Goal: Task Accomplishment & Management: Manage account settings

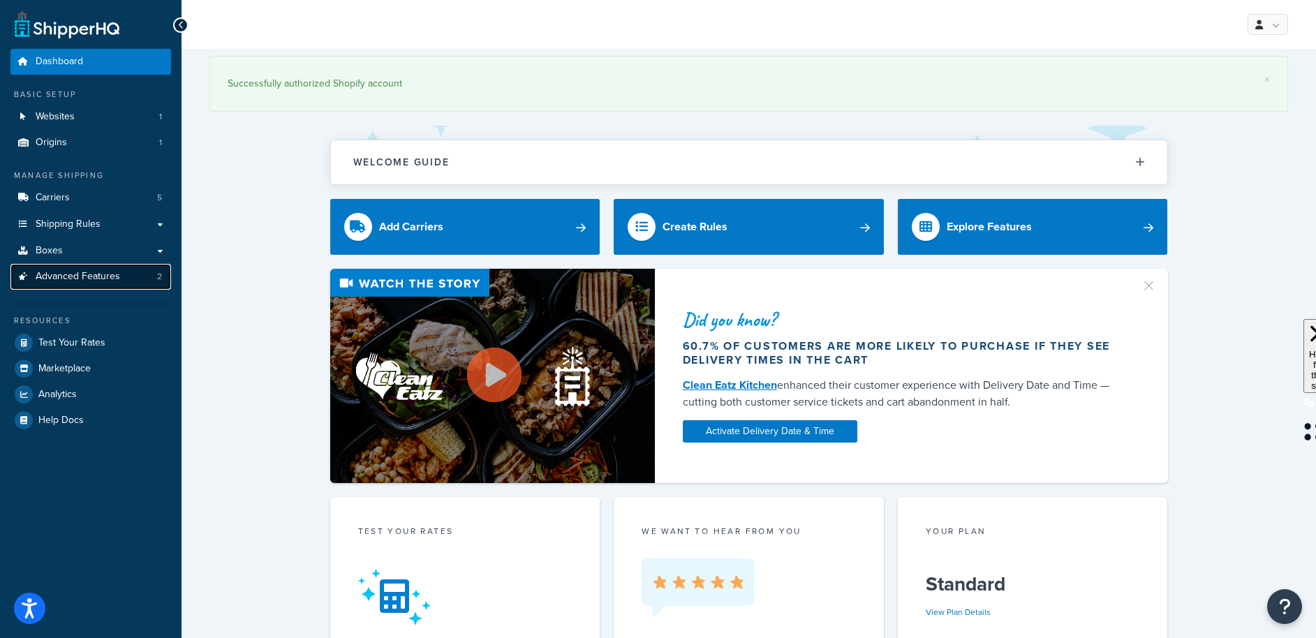
click at [87, 276] on span "Advanced Features" at bounding box center [78, 277] width 84 height 12
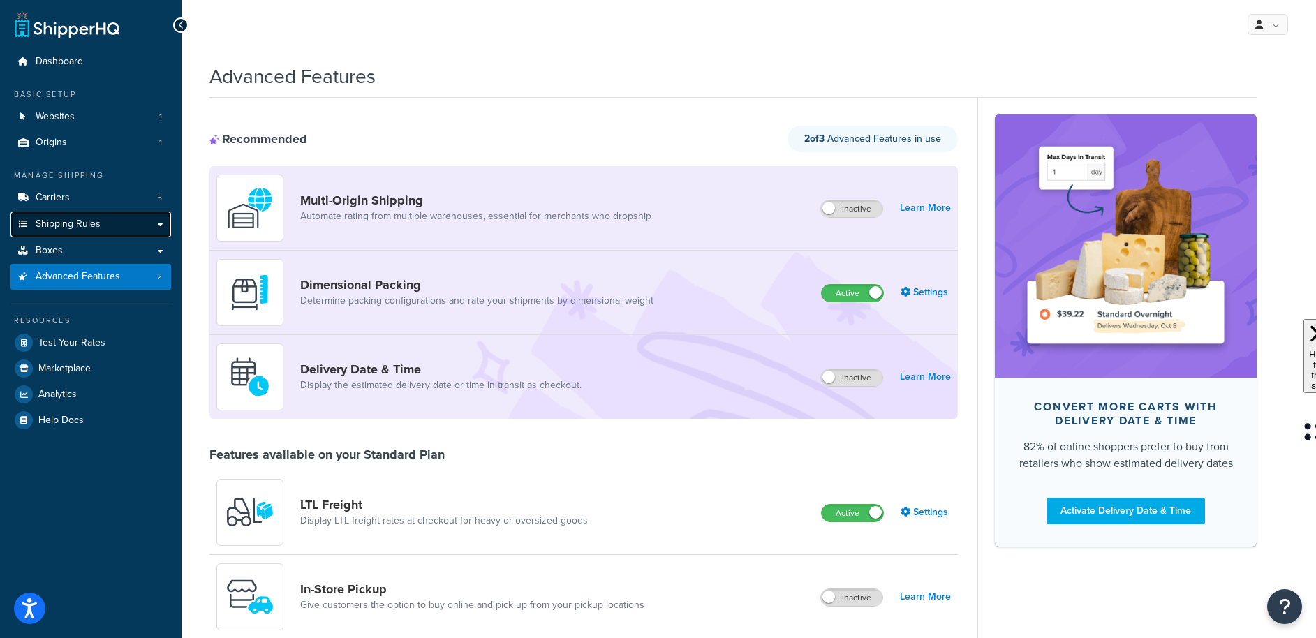
click at [84, 225] on span "Shipping Rules" at bounding box center [68, 224] width 65 height 12
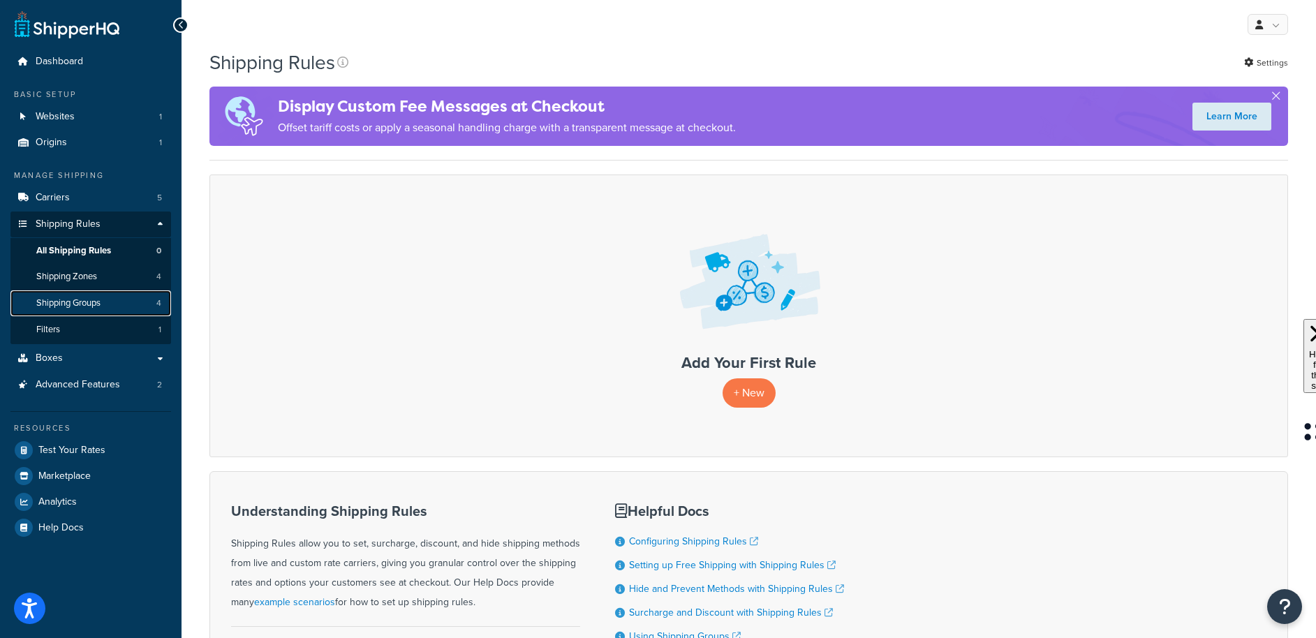
click at [68, 306] on span "Shipping Groups" at bounding box center [68, 303] width 64 height 12
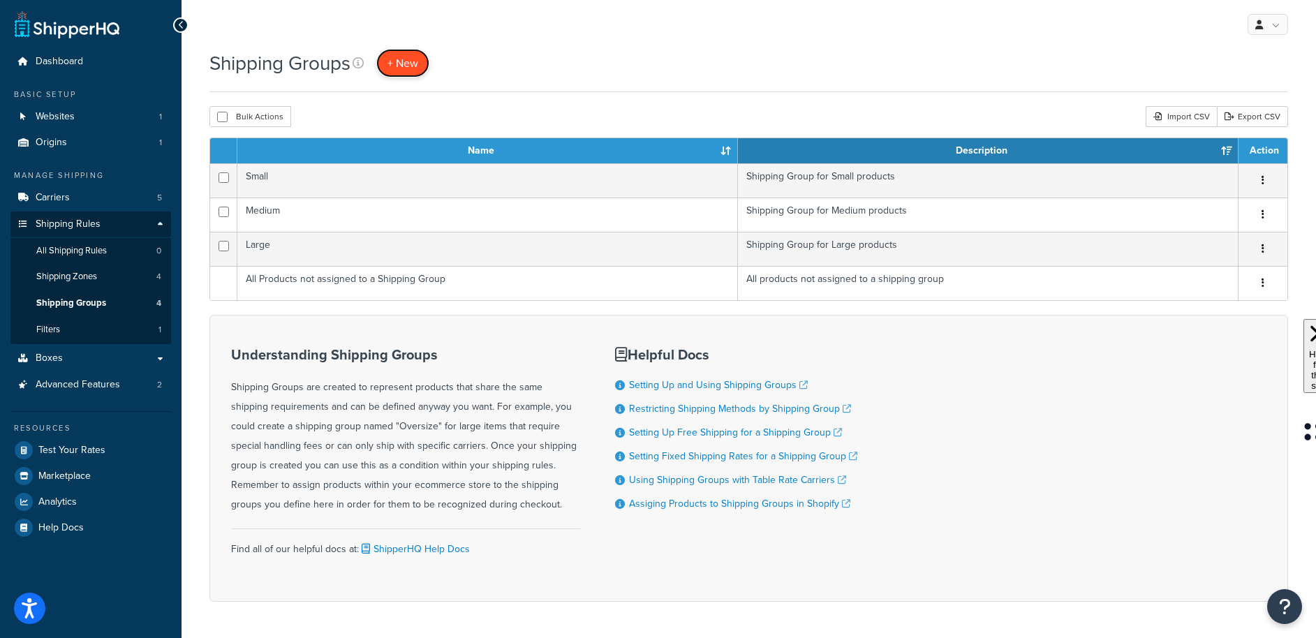
click at [400, 52] on link "+ New" at bounding box center [402, 63] width 53 height 29
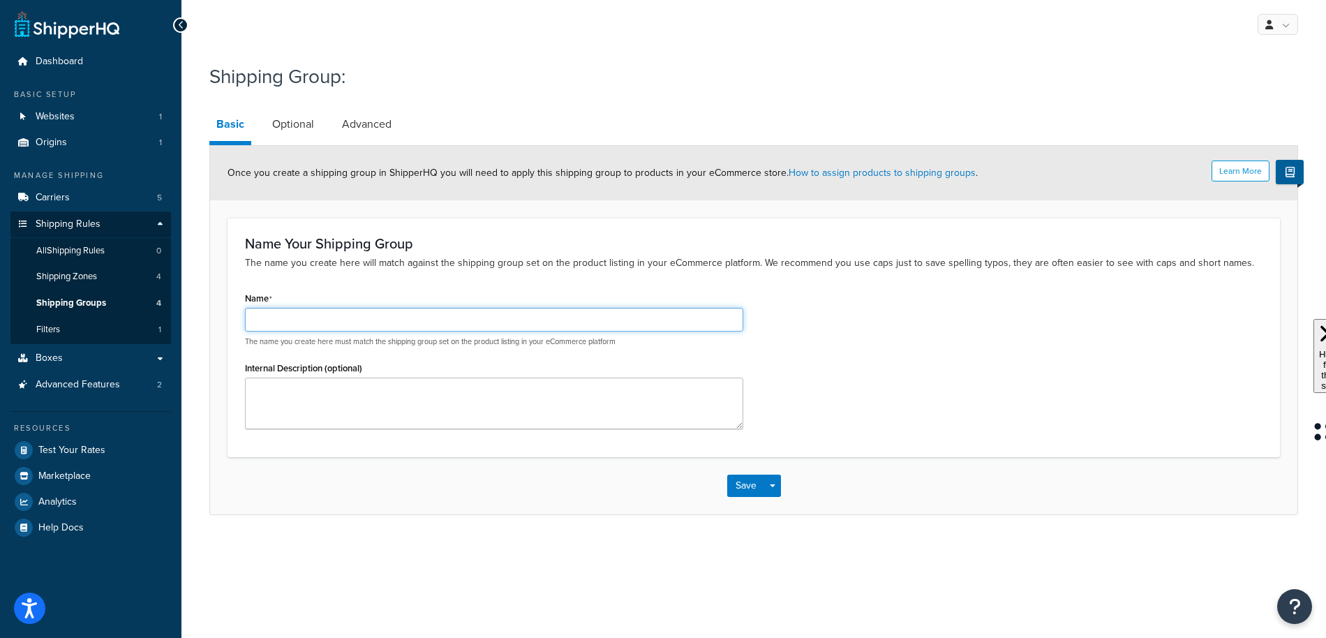
click at [420, 319] on input "Name" at bounding box center [494, 320] width 498 height 24
type input "Freight Shipping Group"
click at [292, 130] on link "Optional" at bounding box center [293, 124] width 56 height 34
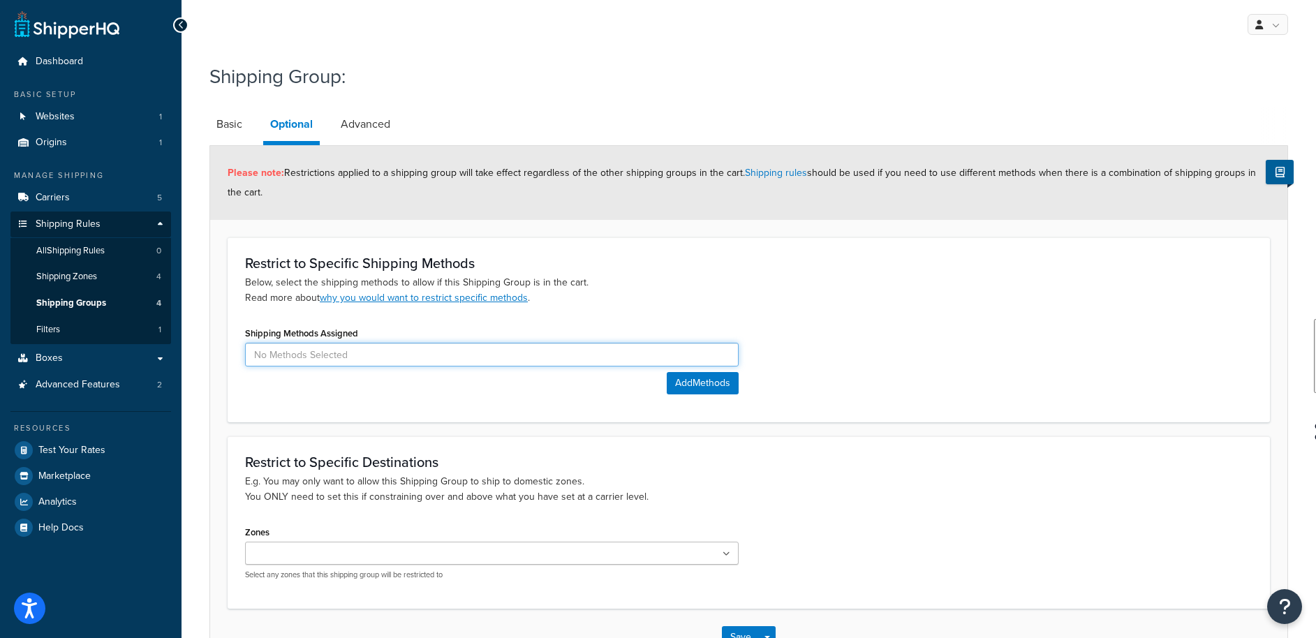
click at [348, 349] on input at bounding box center [491, 355] width 493 height 24
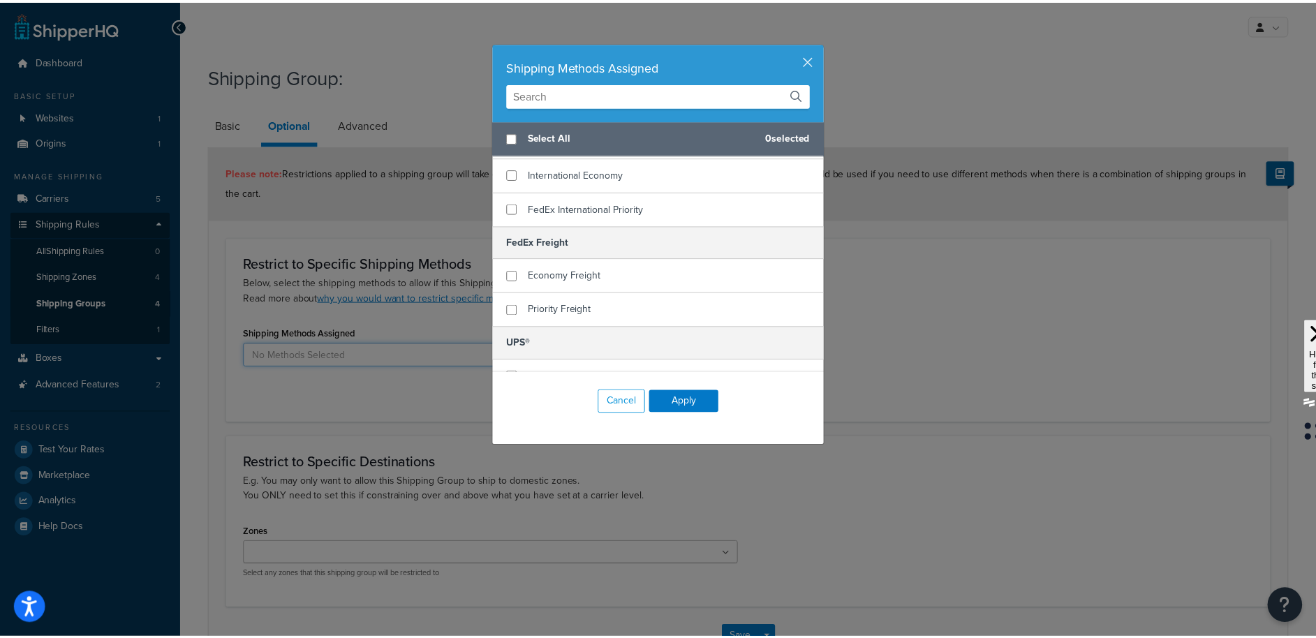
scroll to position [242, 0]
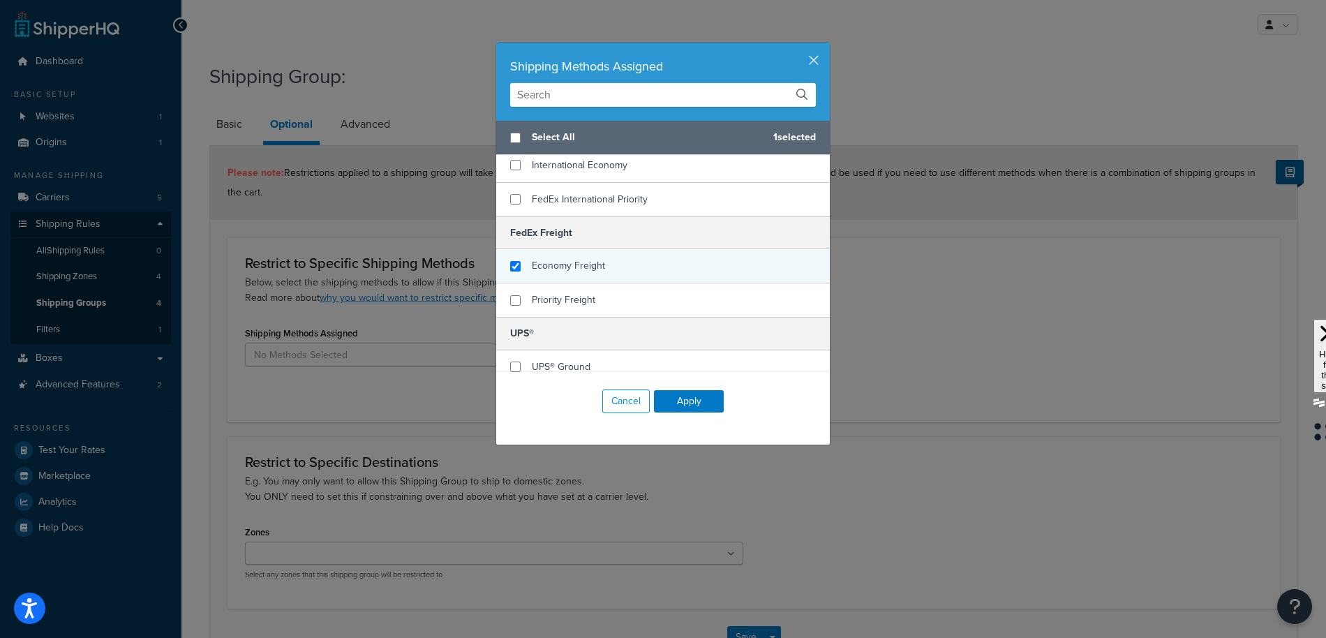
checkbox input "true"
click at [513, 258] on div "Economy Freight" at bounding box center [663, 266] width 334 height 34
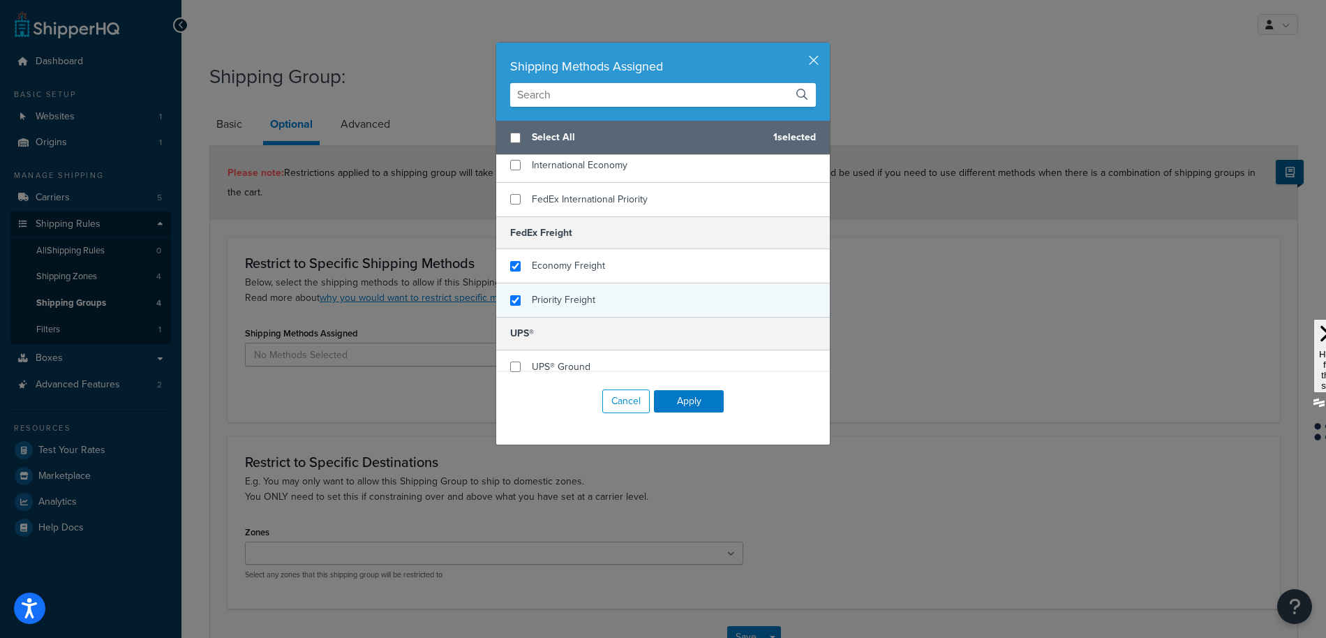
checkbox input "true"
click at [515, 296] on div "Priority Freight" at bounding box center [663, 300] width 334 height 34
click at [682, 396] on button "Apply" at bounding box center [689, 401] width 70 height 22
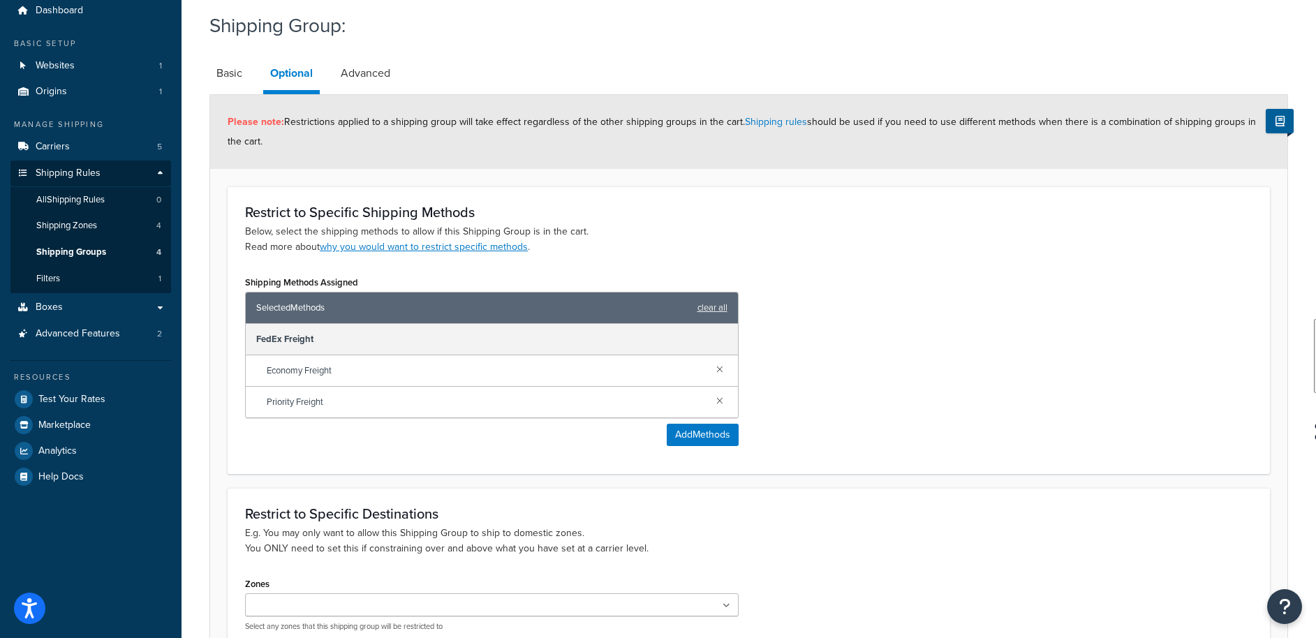
scroll to position [195, 0]
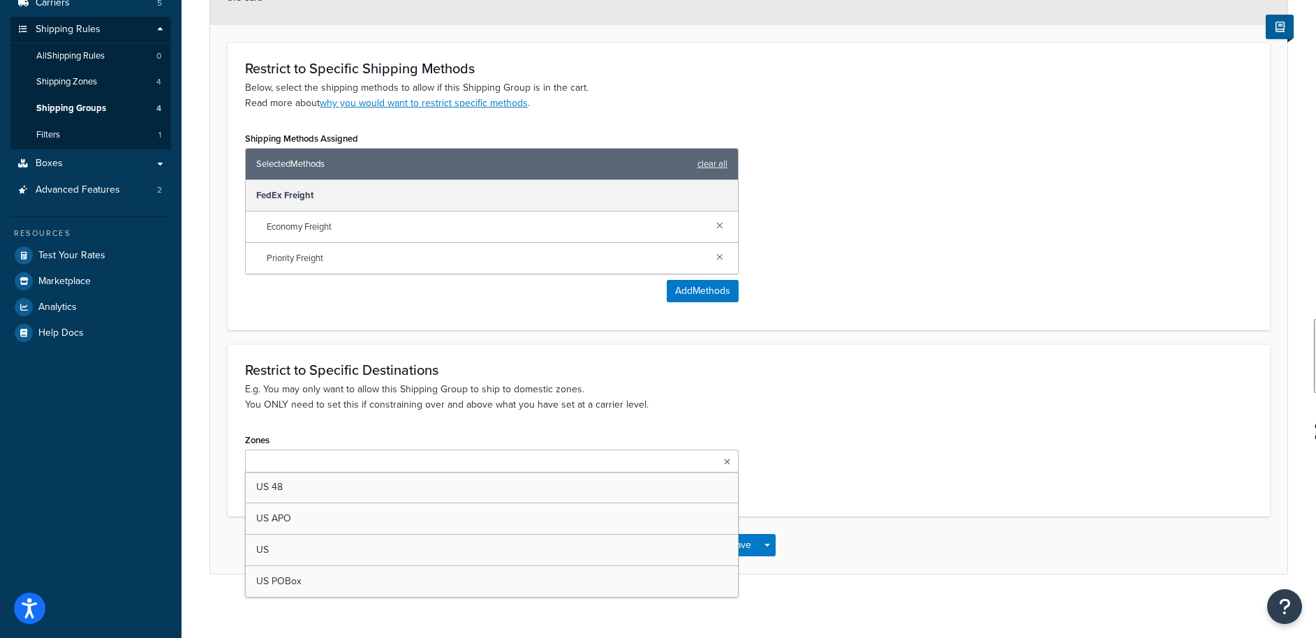
click at [588, 459] on ul at bounding box center [491, 460] width 493 height 23
click at [587, 460] on ul at bounding box center [491, 460] width 493 height 23
click at [738, 392] on p "E.g. You may only want to allow this Shipping Group to ship to domestic zones. …" at bounding box center [748, 397] width 1007 height 31
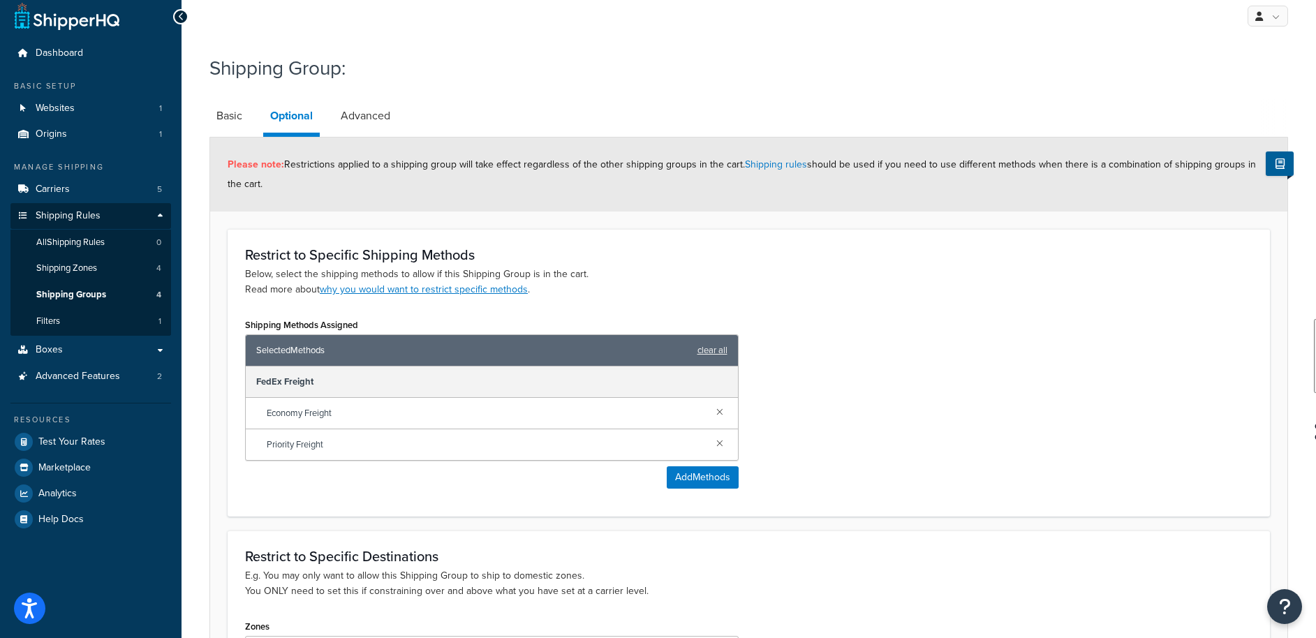
scroll to position [202, 0]
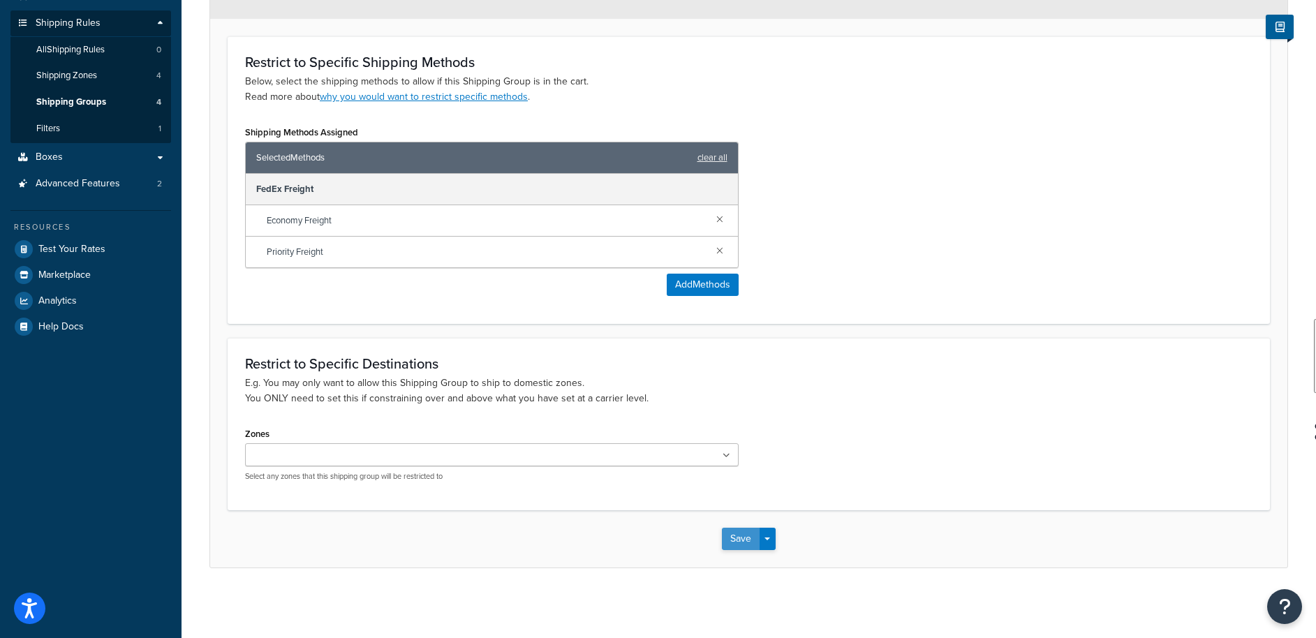
click at [728, 531] on button "Save" at bounding box center [741, 539] width 38 height 22
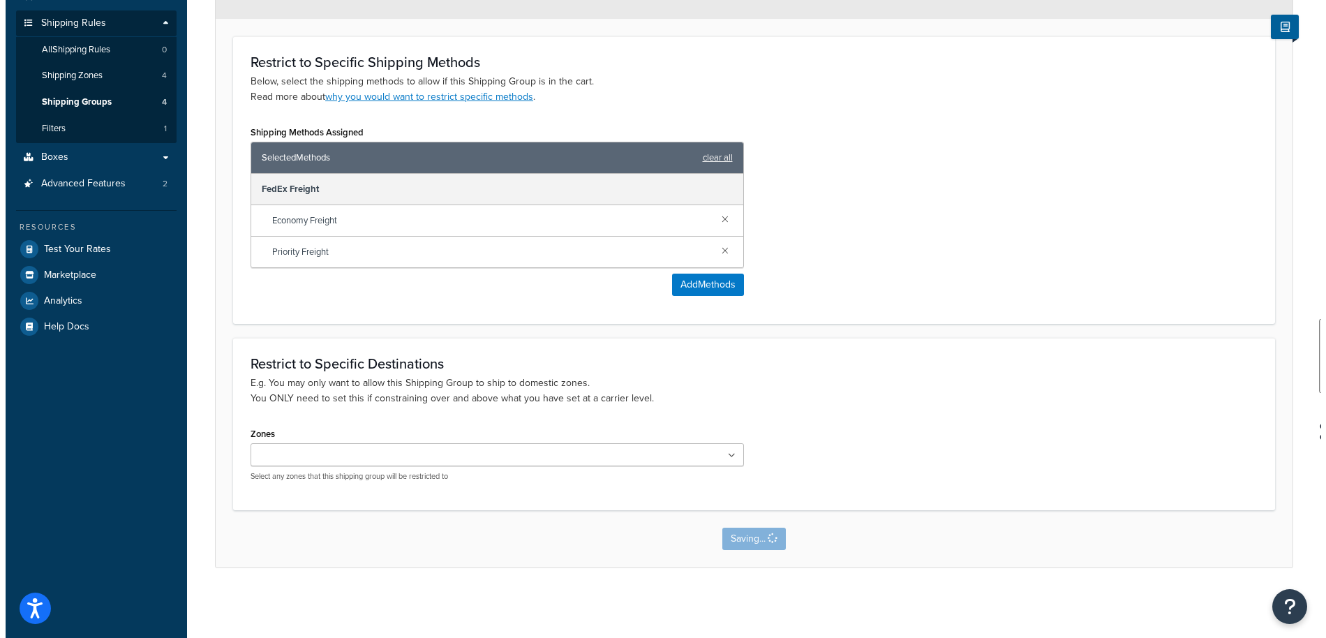
scroll to position [0, 0]
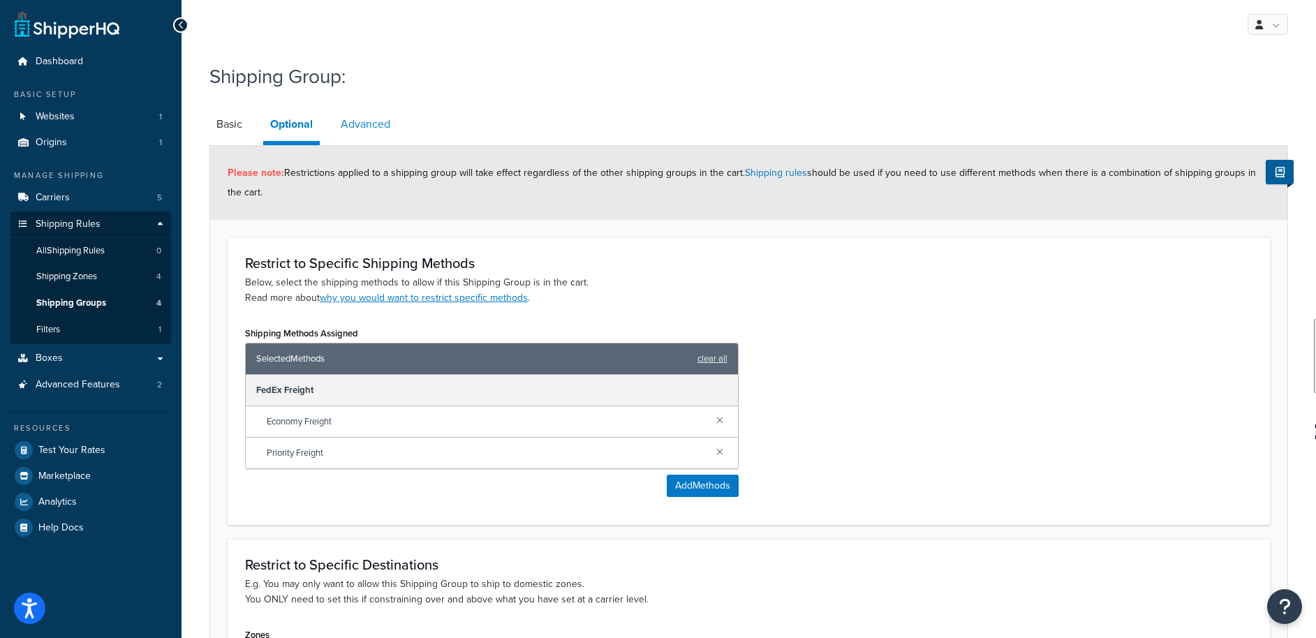
click at [382, 117] on link "Advanced" at bounding box center [366, 124] width 64 height 34
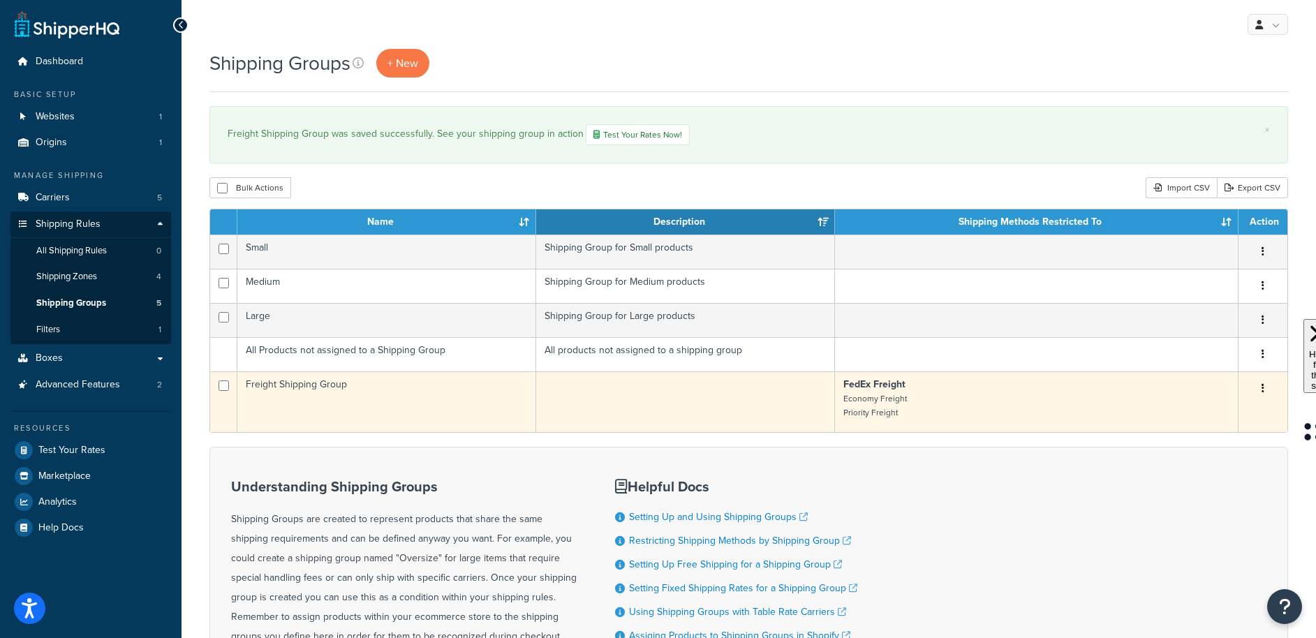
click at [308, 392] on td "Freight Shipping Group" at bounding box center [386, 401] width 299 height 61
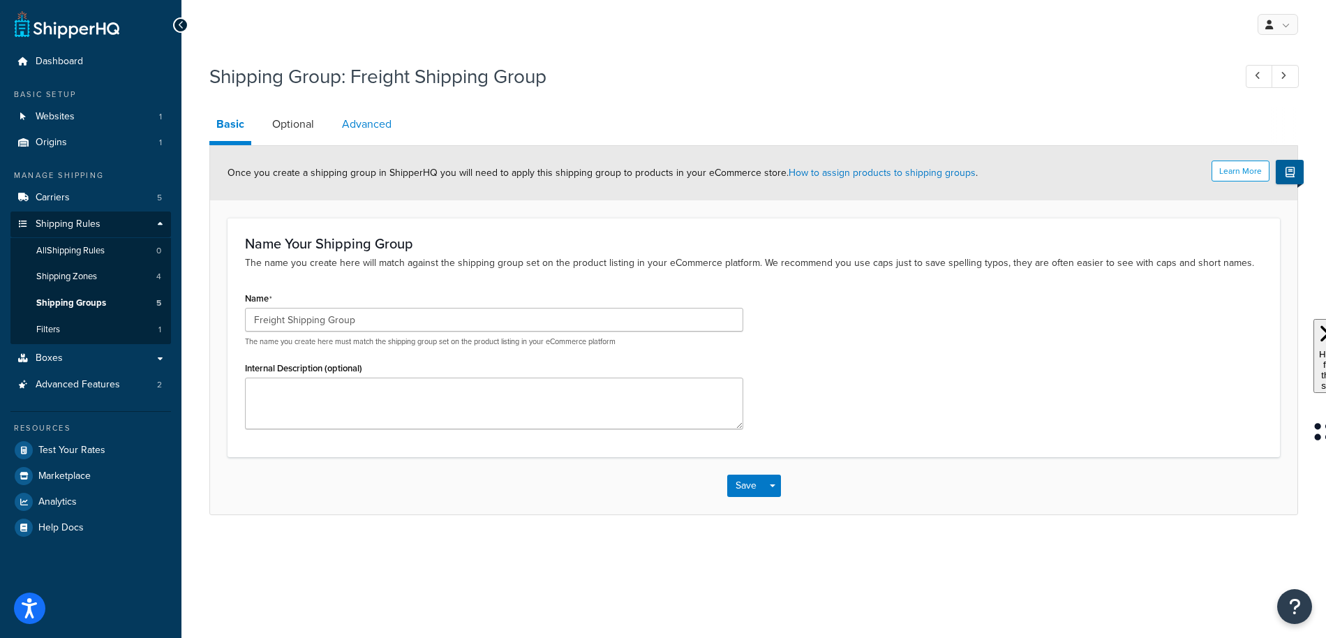
click at [393, 129] on link "Advanced" at bounding box center [367, 124] width 64 height 34
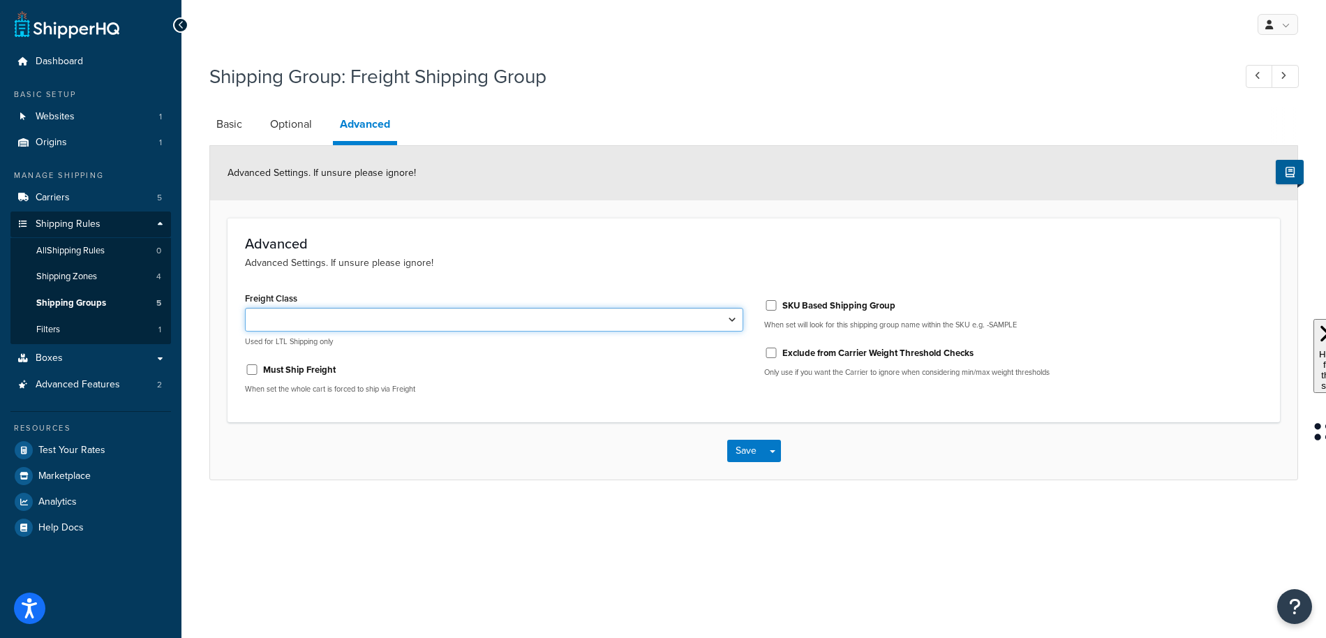
click at [390, 320] on select "50 55 60 65 70 77.5 85 92.5 100 110 125 150 175 200 250 300 400 500" at bounding box center [494, 320] width 498 height 24
select select "125"
click at [245, 308] on select "50 55 60 65 70 77.5 85 92.5 100 110 125 150 175 200 250 300 400 500" at bounding box center [494, 320] width 498 height 24
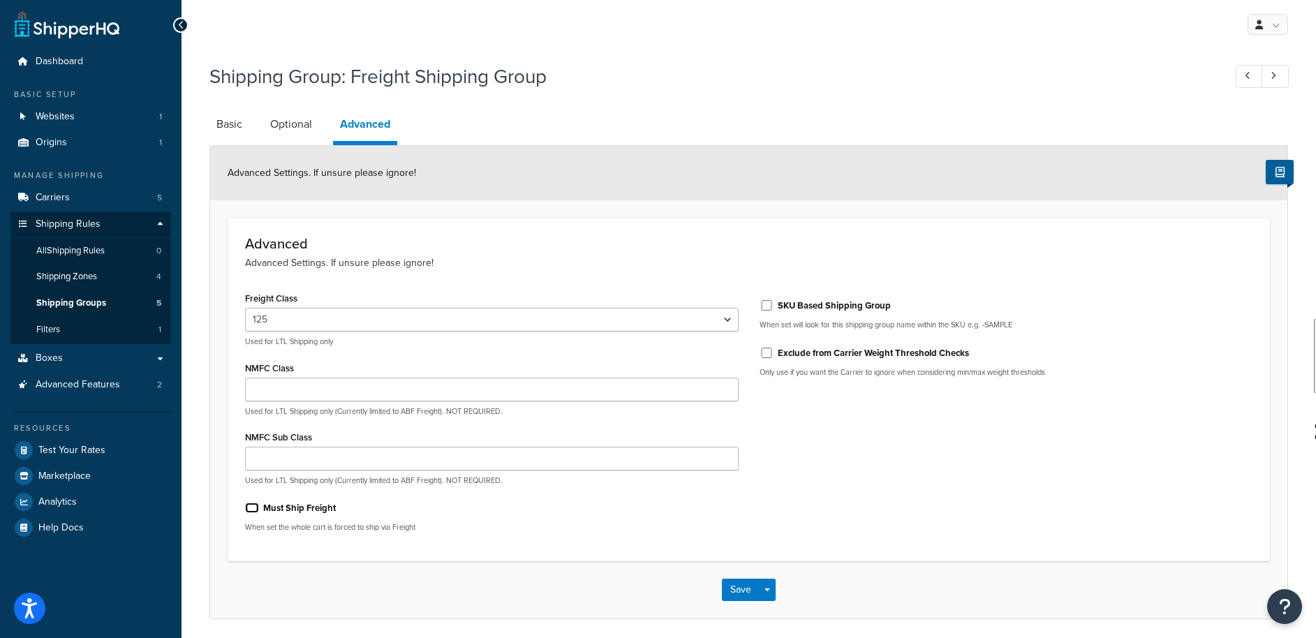
click at [251, 510] on input "Must Ship Freight" at bounding box center [252, 508] width 14 height 10
checkbox input "true"
click at [734, 591] on button "Save" at bounding box center [741, 590] width 38 height 22
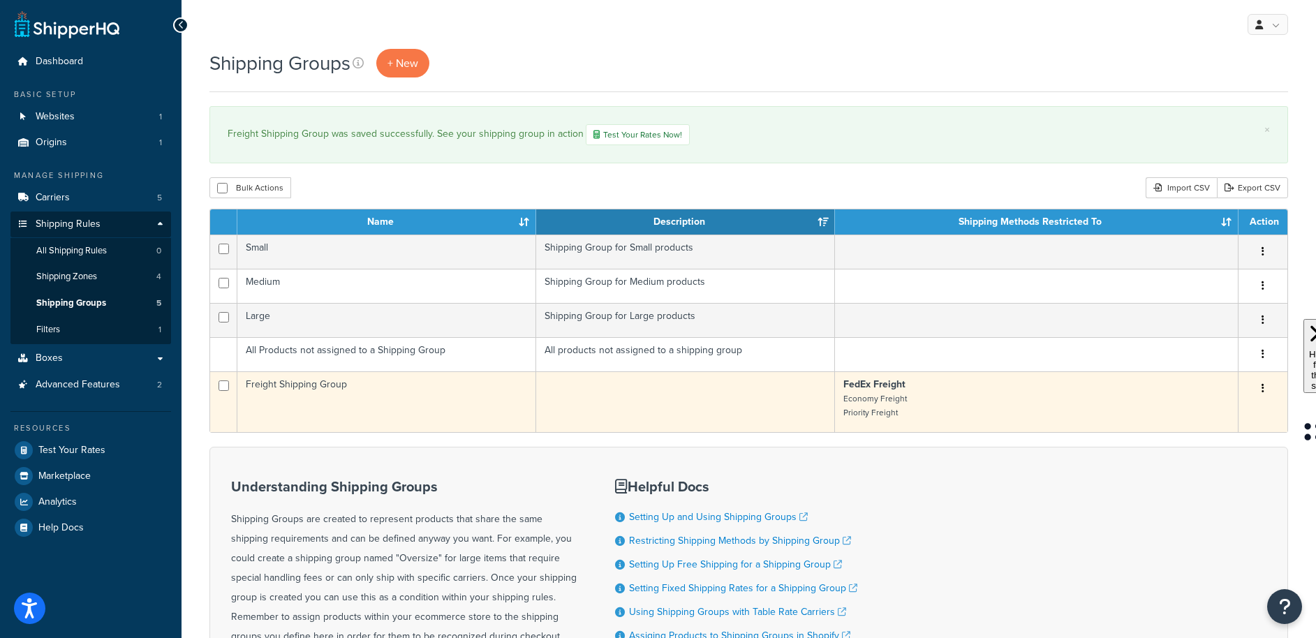
click at [308, 415] on td "Freight Shipping Group" at bounding box center [386, 401] width 299 height 61
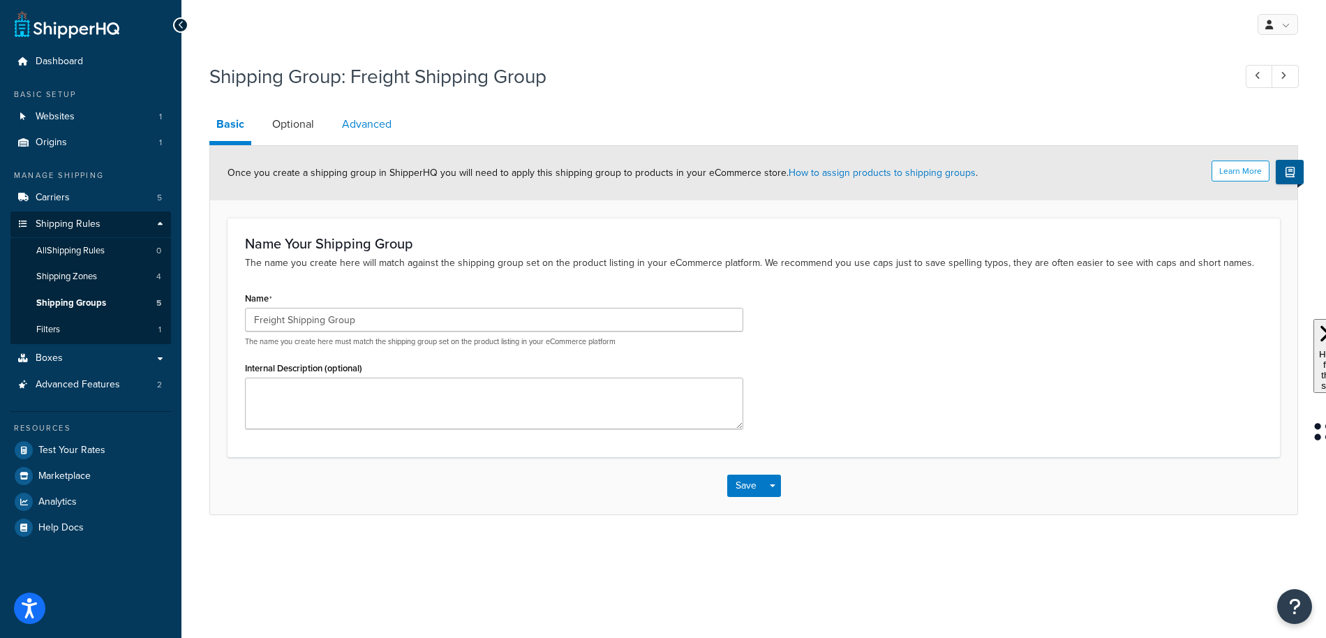
click at [345, 121] on link "Advanced" at bounding box center [367, 124] width 64 height 34
select select "125"
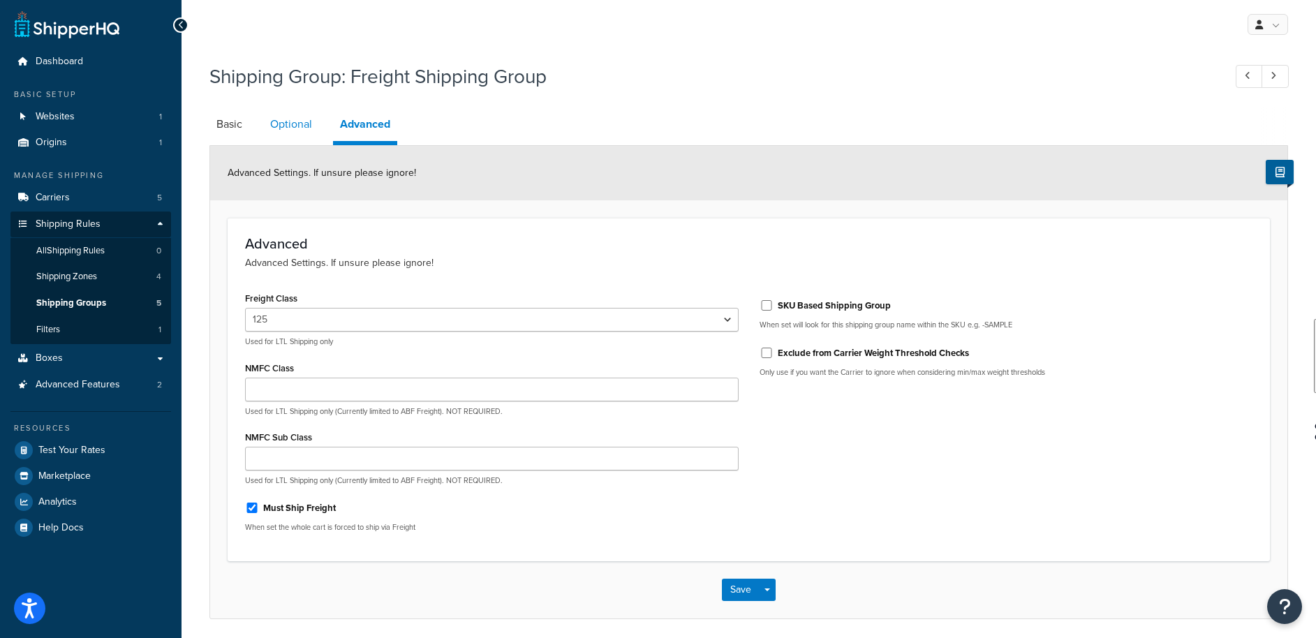
click at [290, 118] on link "Optional" at bounding box center [291, 124] width 56 height 34
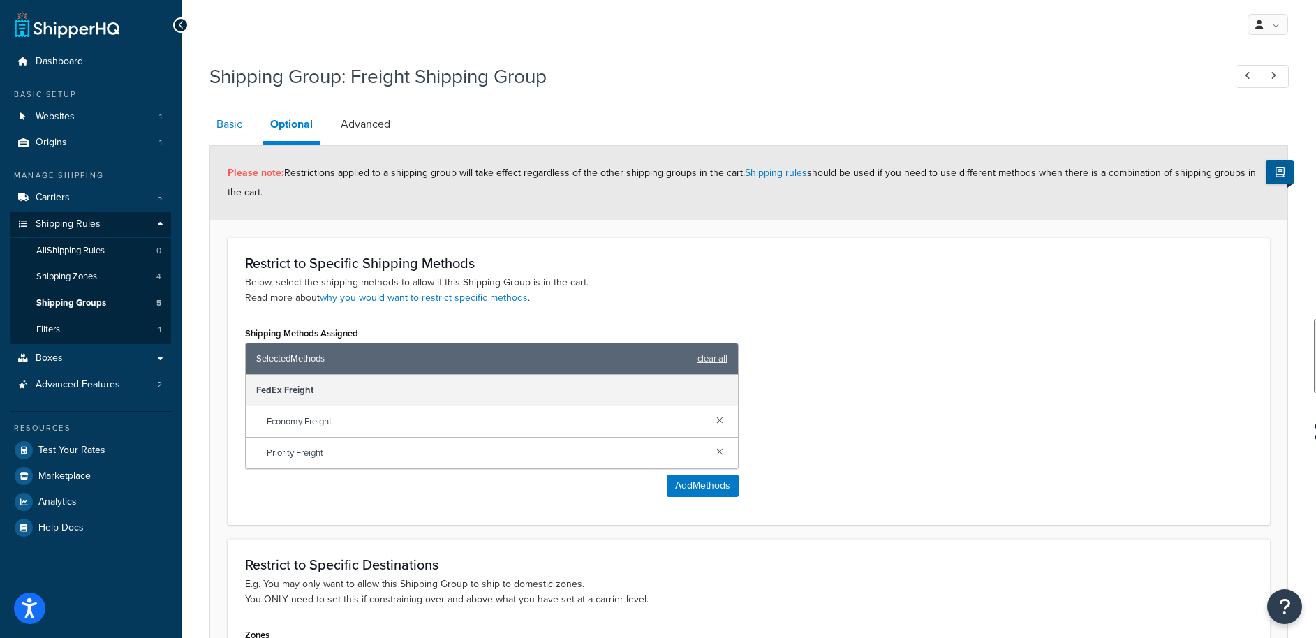
click at [228, 121] on link "Basic" at bounding box center [229, 124] width 40 height 34
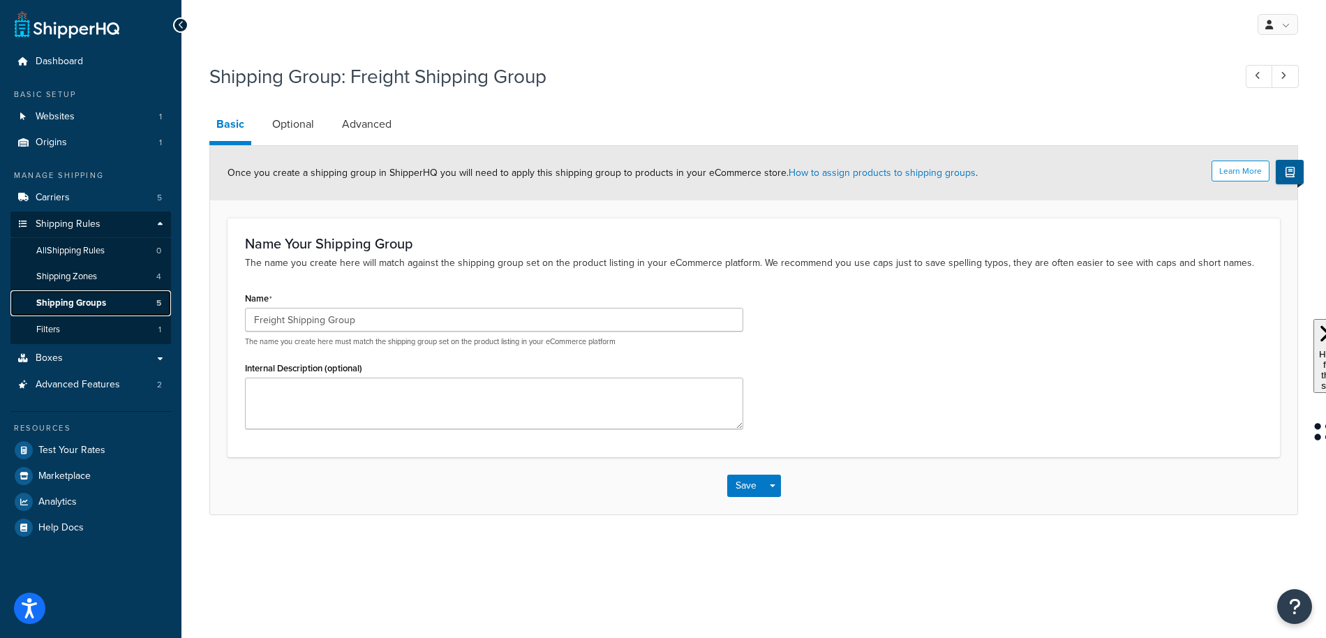
click at [75, 304] on span "Shipping Groups" at bounding box center [71, 303] width 70 height 12
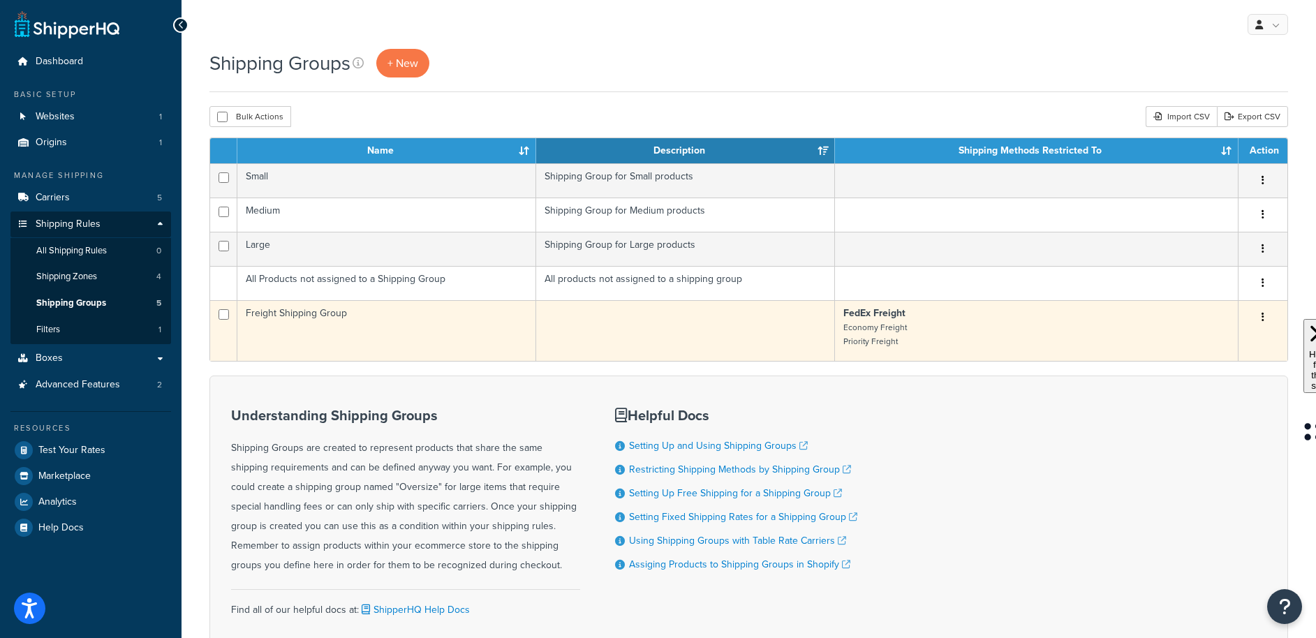
click at [1265, 318] on button "button" at bounding box center [1263, 317] width 20 height 22
click at [1233, 343] on link "Edit" at bounding box center [1206, 346] width 110 height 29
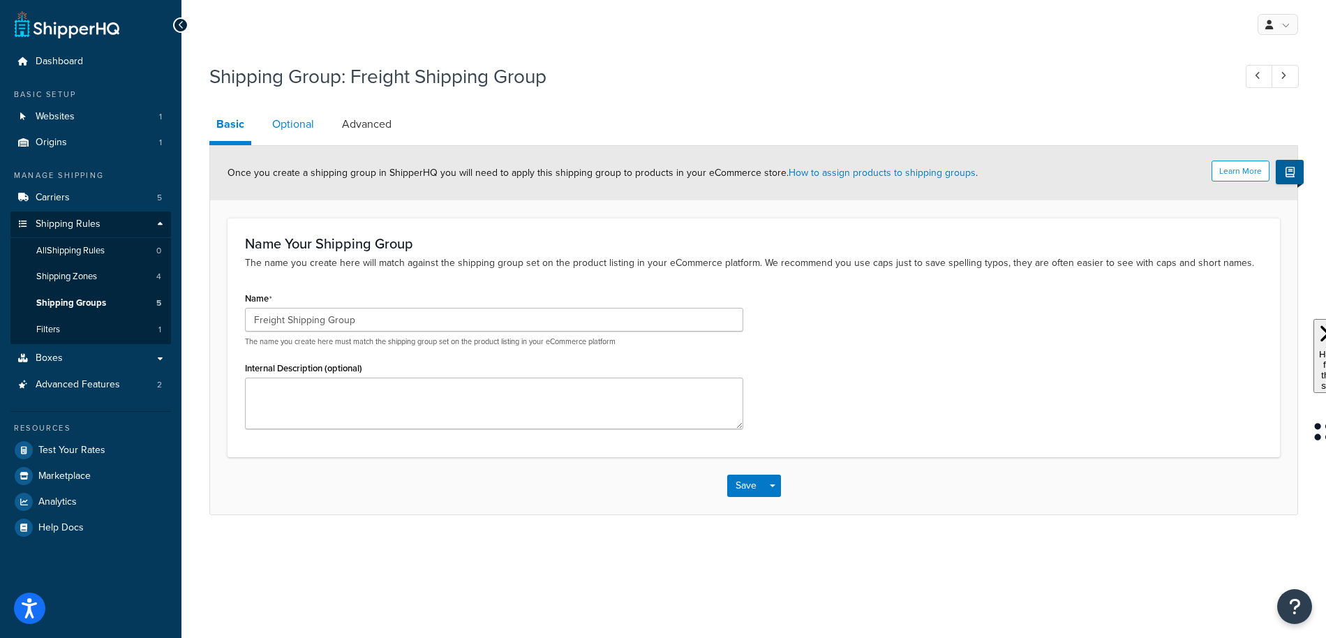
click at [297, 128] on link "Optional" at bounding box center [293, 124] width 56 height 34
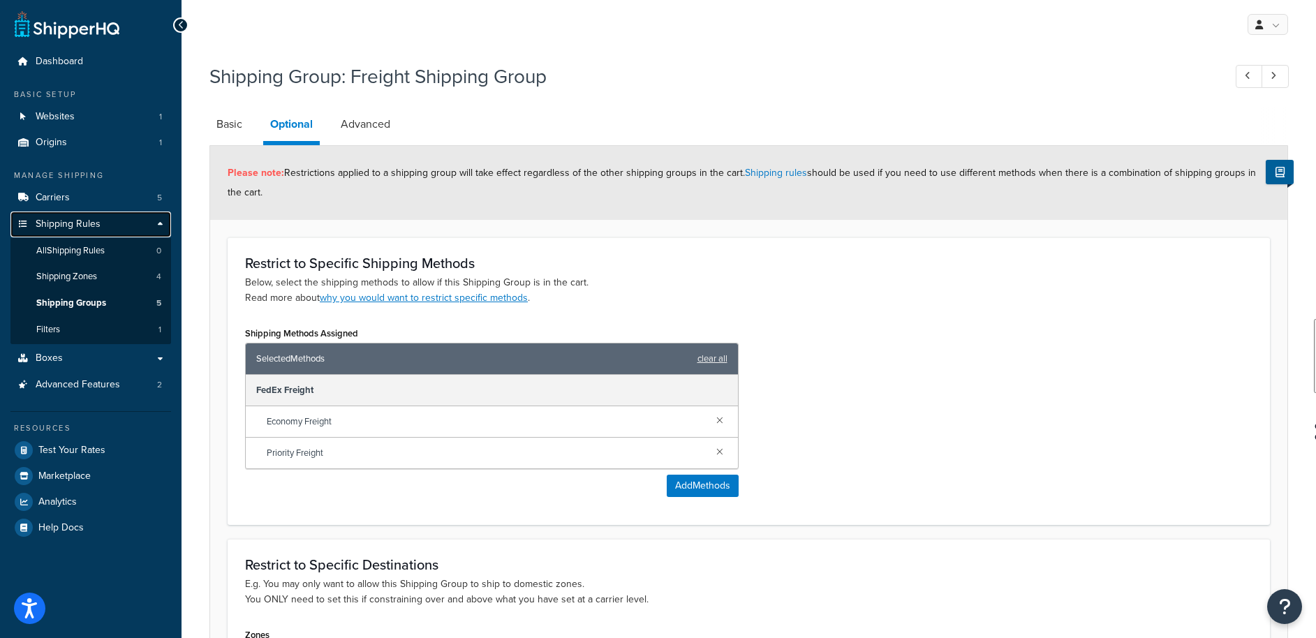
click at [82, 211] on link "Shipping Rules" at bounding box center [90, 224] width 161 height 26
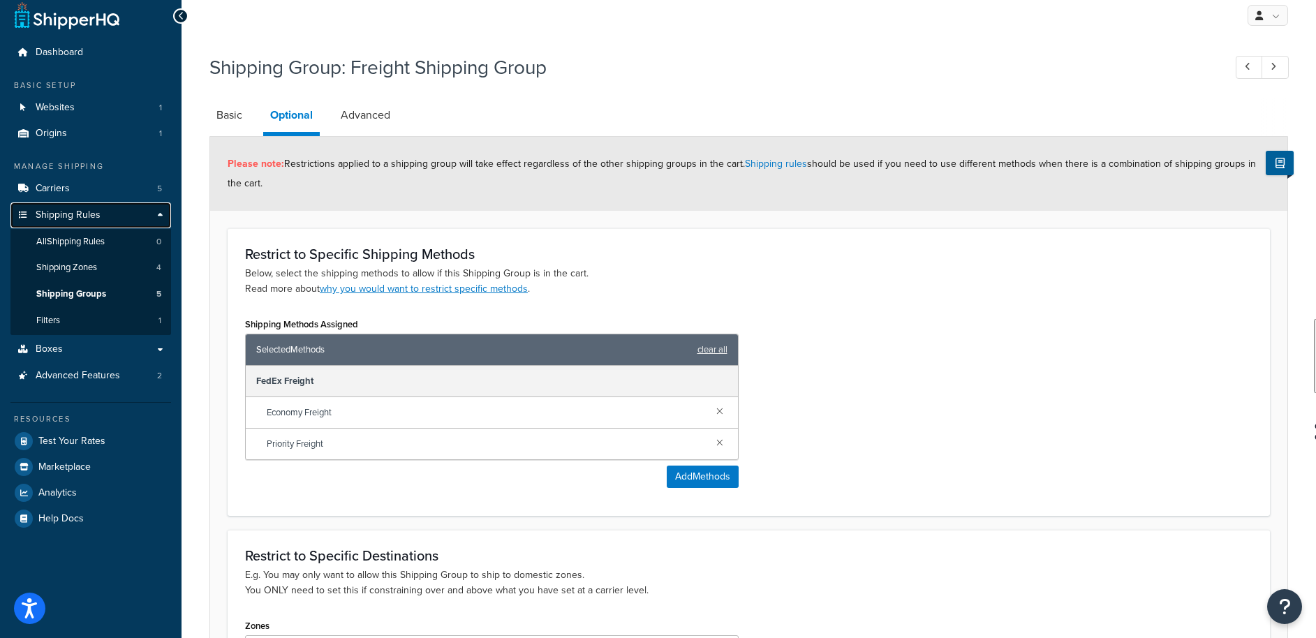
scroll to position [202, 0]
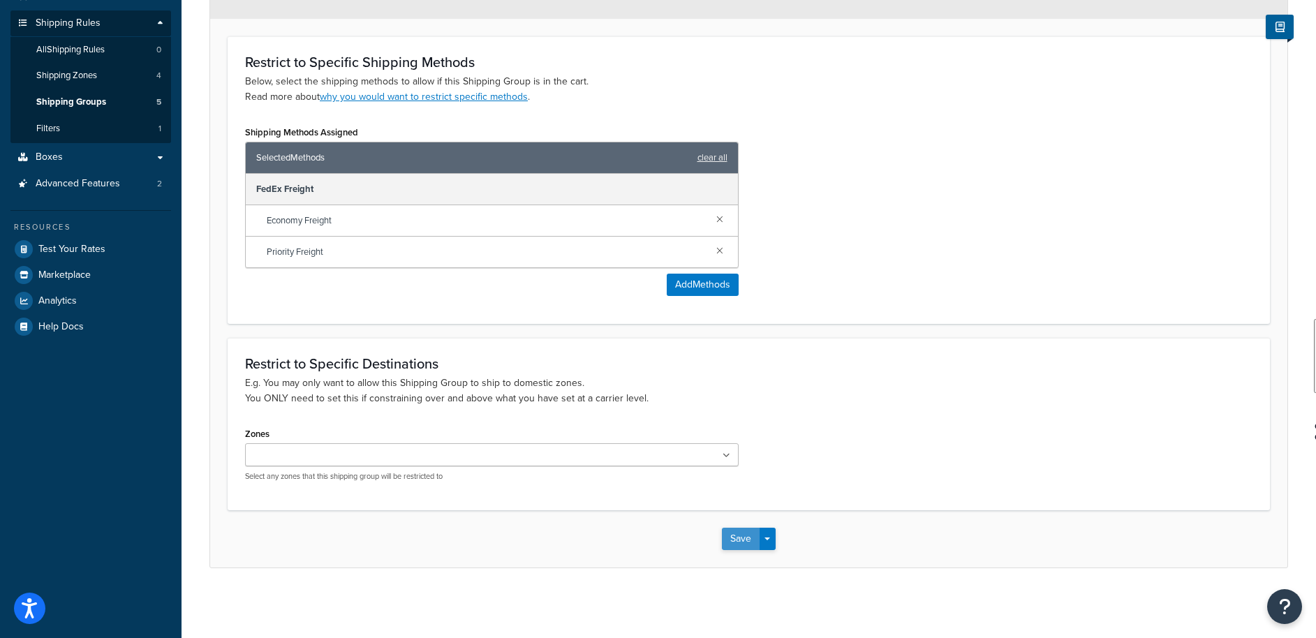
click at [726, 532] on button "Save" at bounding box center [741, 539] width 38 height 22
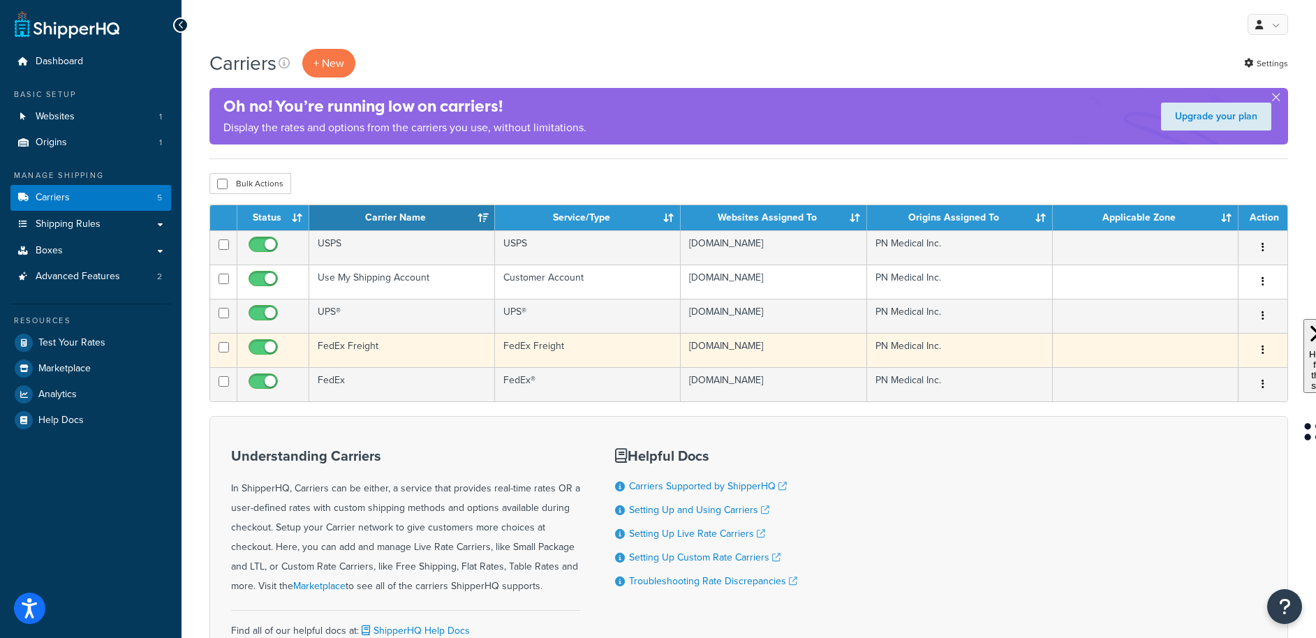
click at [362, 367] on td "FedEx Freight" at bounding box center [402, 350] width 186 height 34
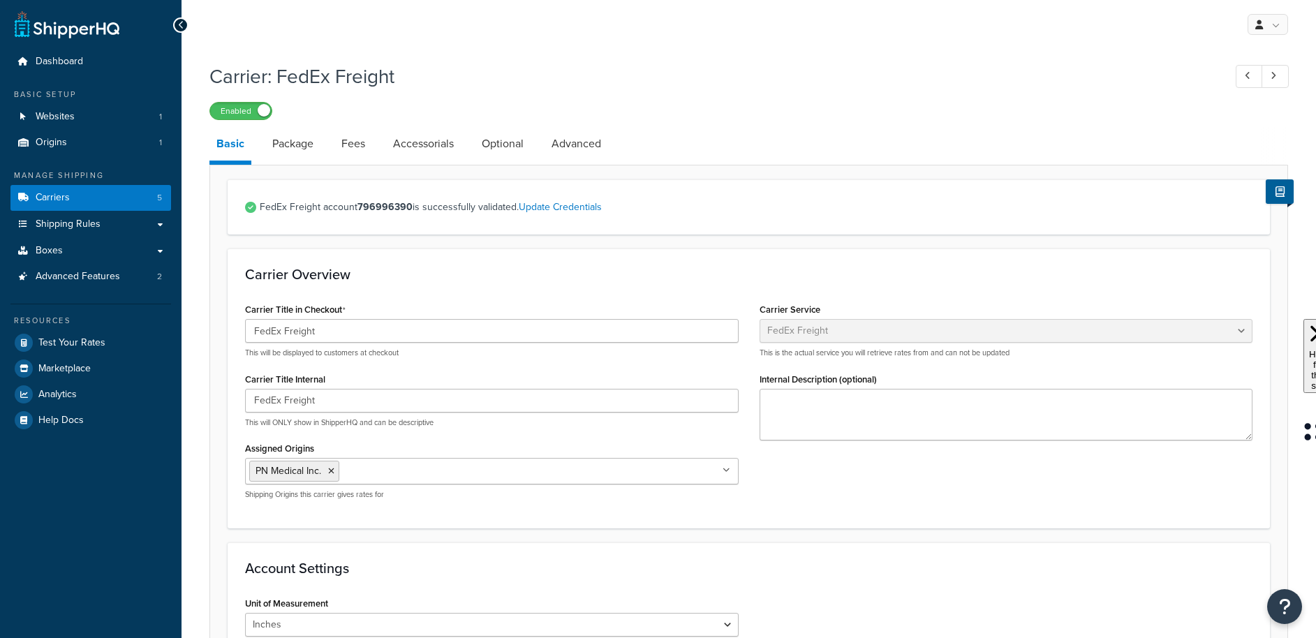
select select "fedExFreight"
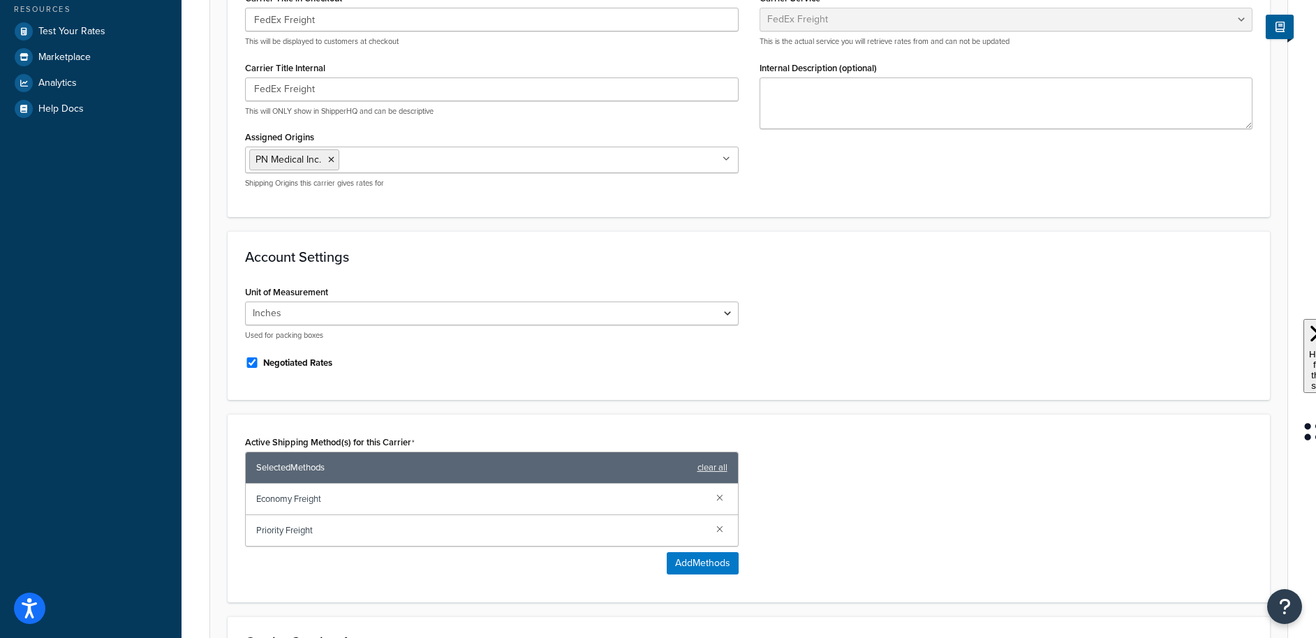
scroll to position [383, 0]
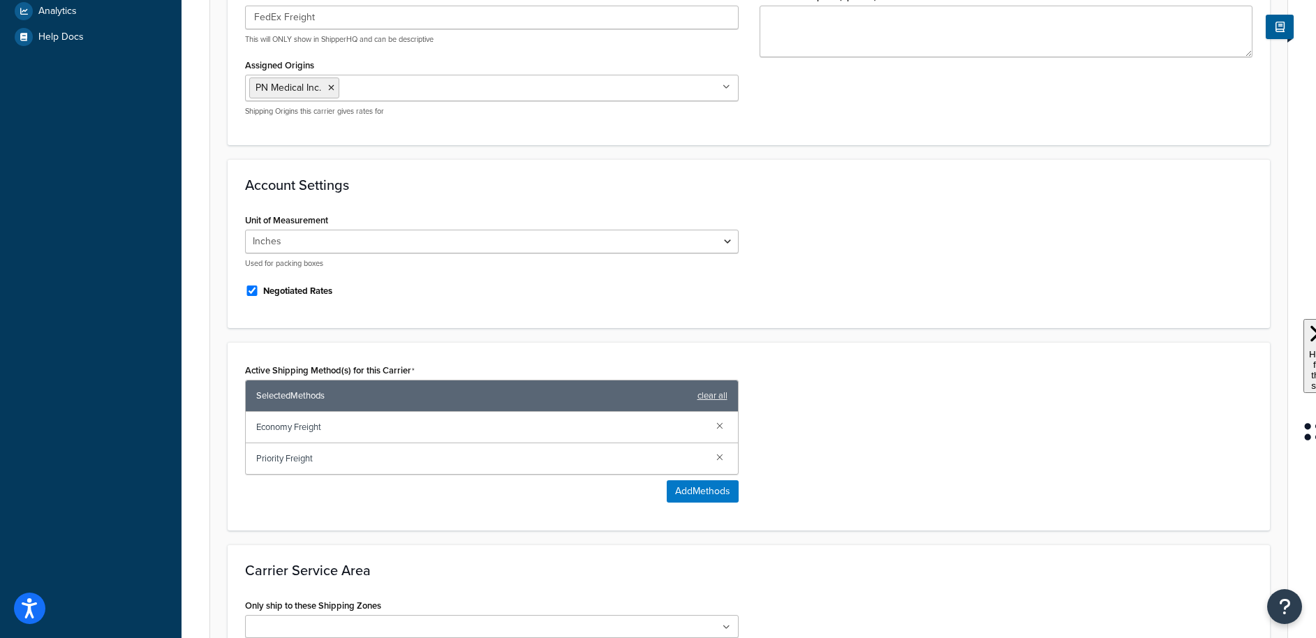
click at [310, 293] on label "Negotiated Rates" at bounding box center [297, 291] width 69 height 13
click at [259, 293] on input "Negotiated Rates" at bounding box center [252, 290] width 14 height 10
checkbox input "false"
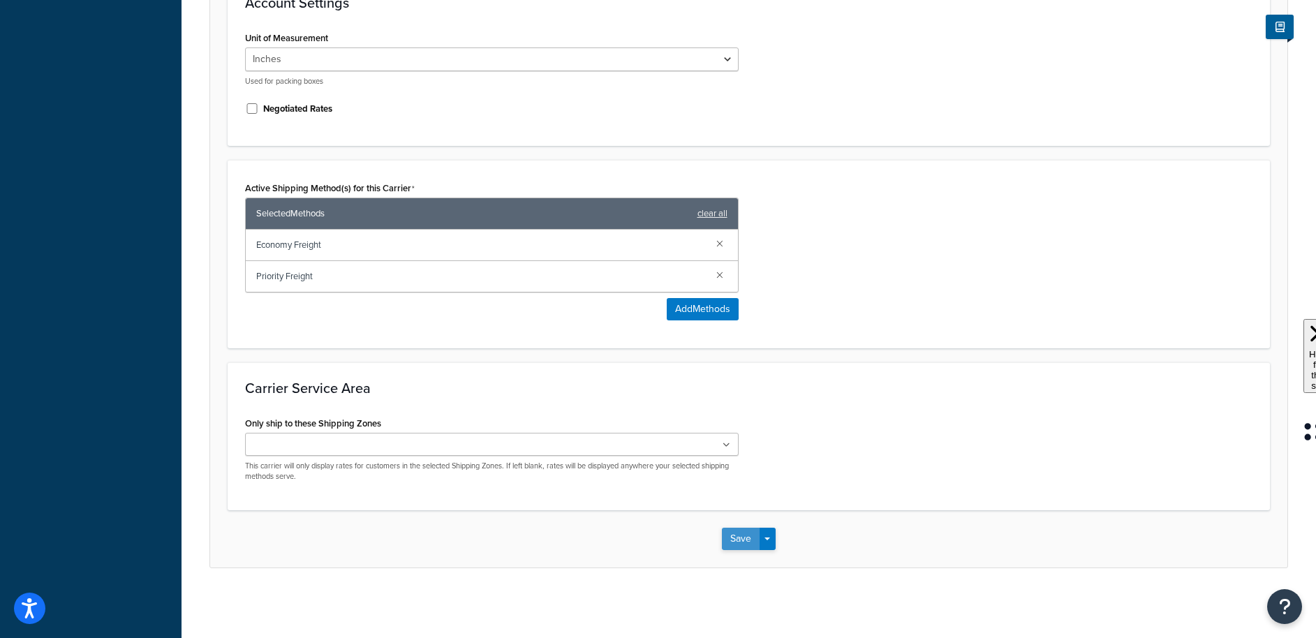
click at [743, 529] on button "Save" at bounding box center [741, 539] width 38 height 22
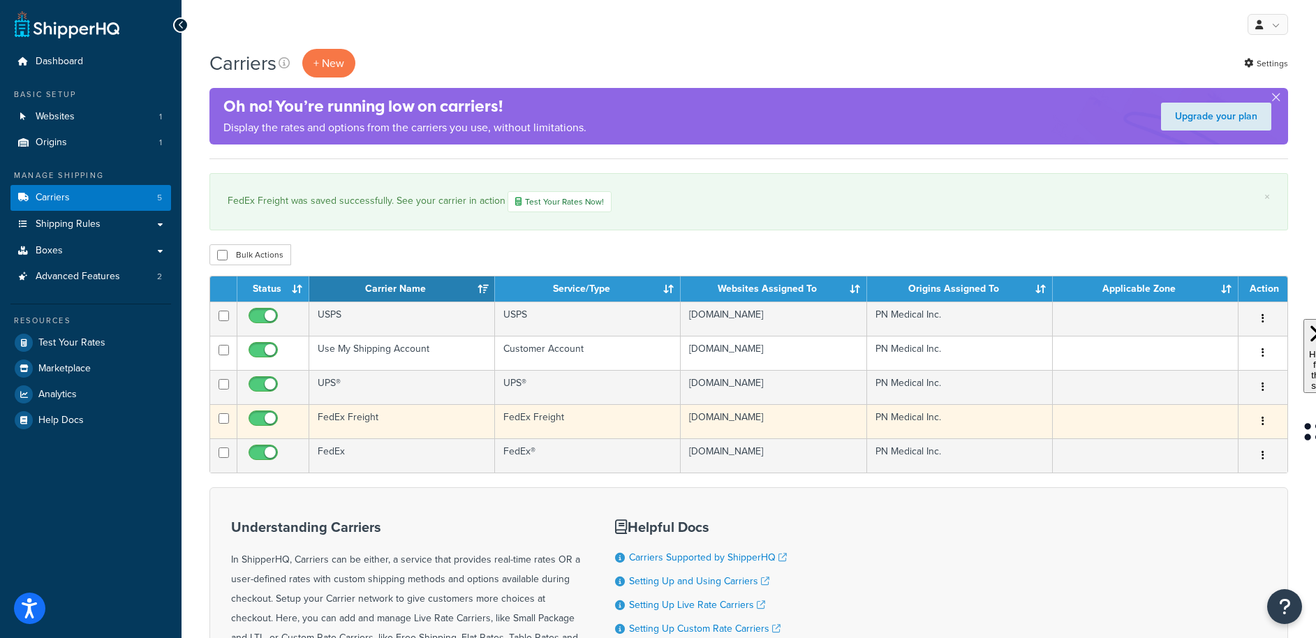
click at [343, 438] on td "FedEx Freight" at bounding box center [402, 421] width 186 height 34
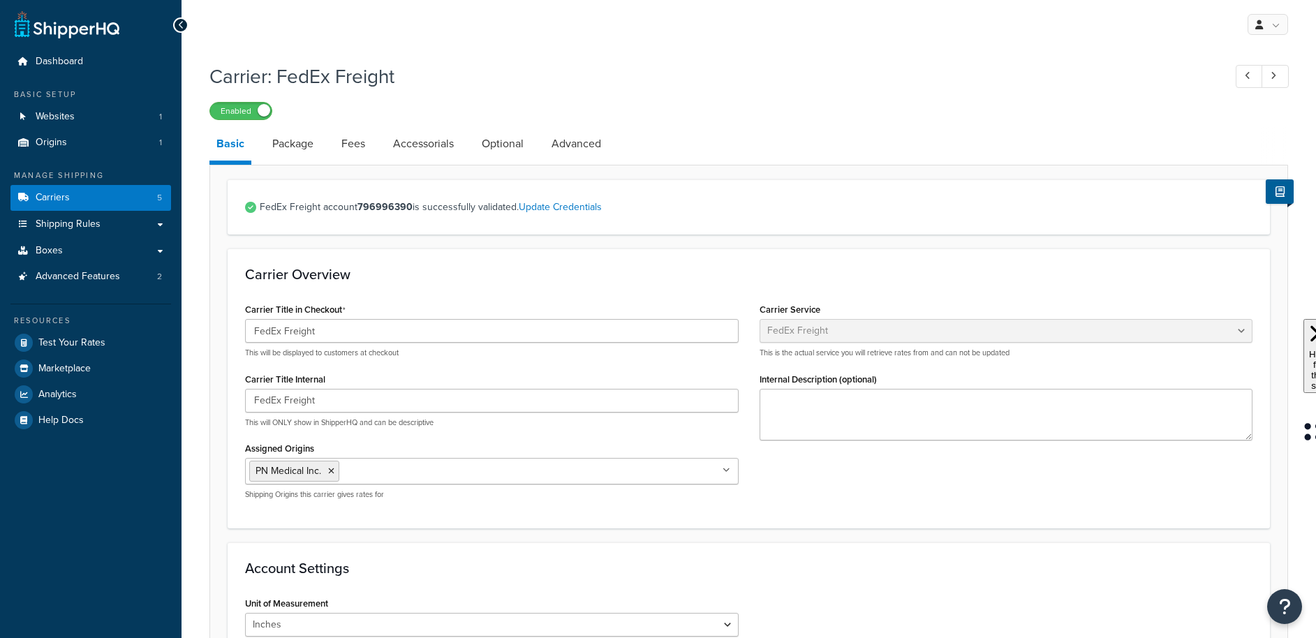
select select "fedExFreight"
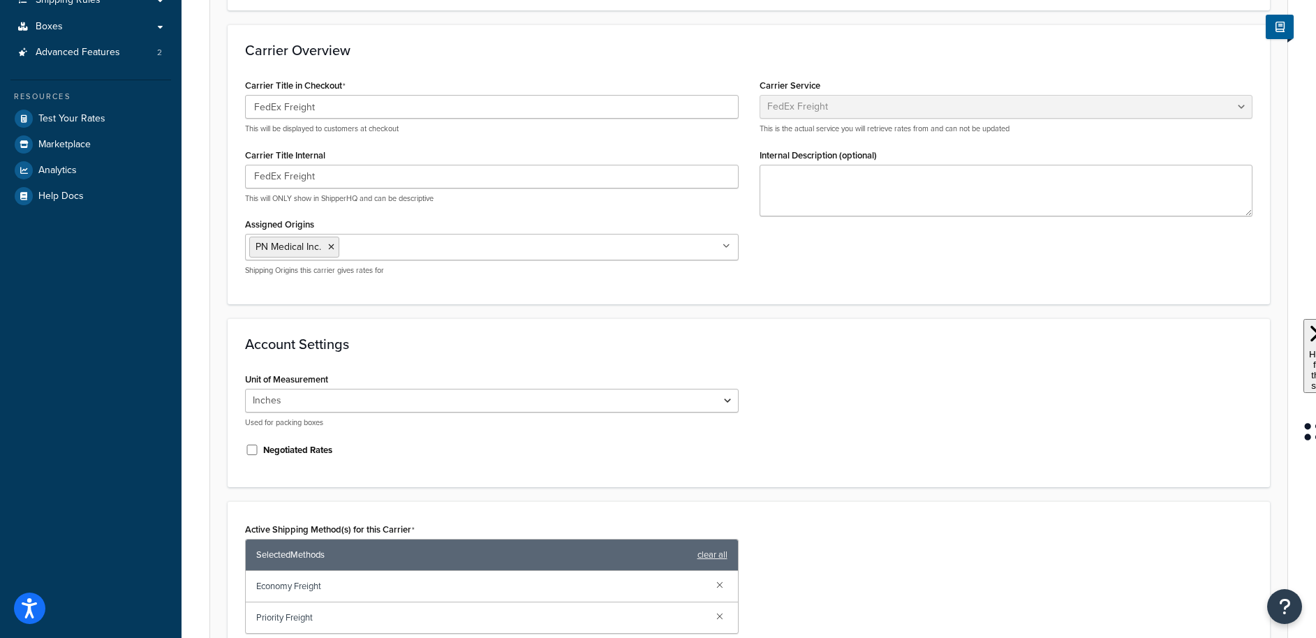
scroll to position [367, 0]
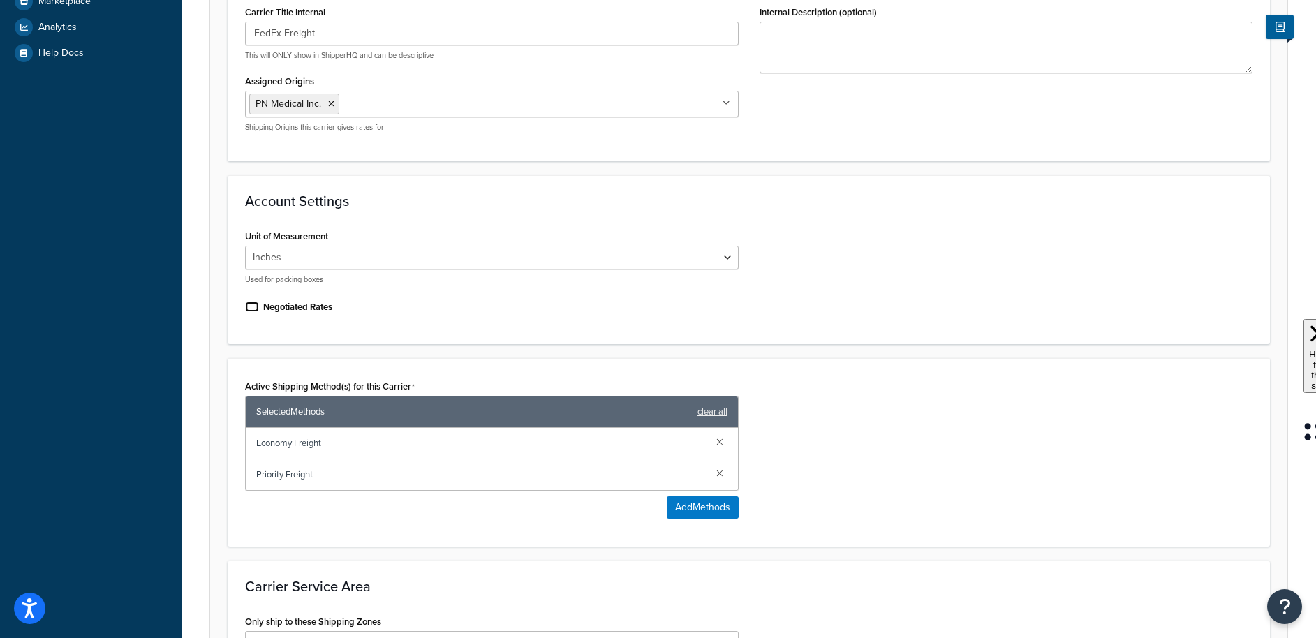
click at [247, 307] on input "Negotiated Rates" at bounding box center [252, 307] width 14 height 10
checkbox input "true"
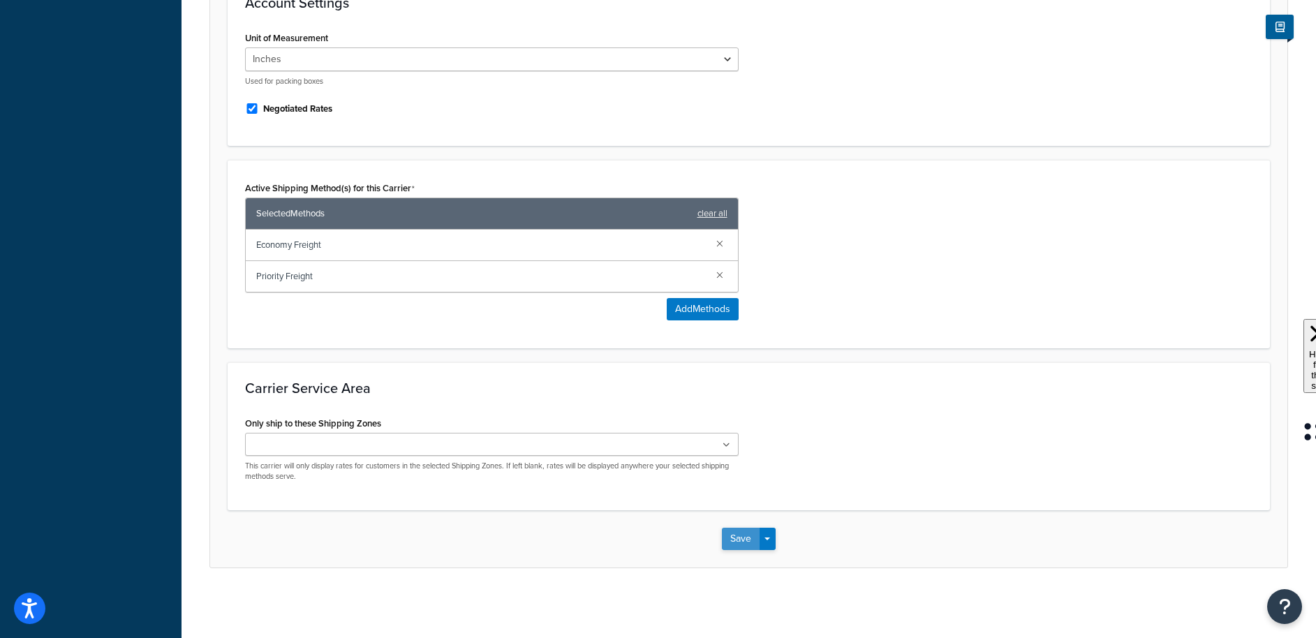
click at [731, 538] on button "Save" at bounding box center [741, 539] width 38 height 22
